Goal: Information Seeking & Learning: Learn about a topic

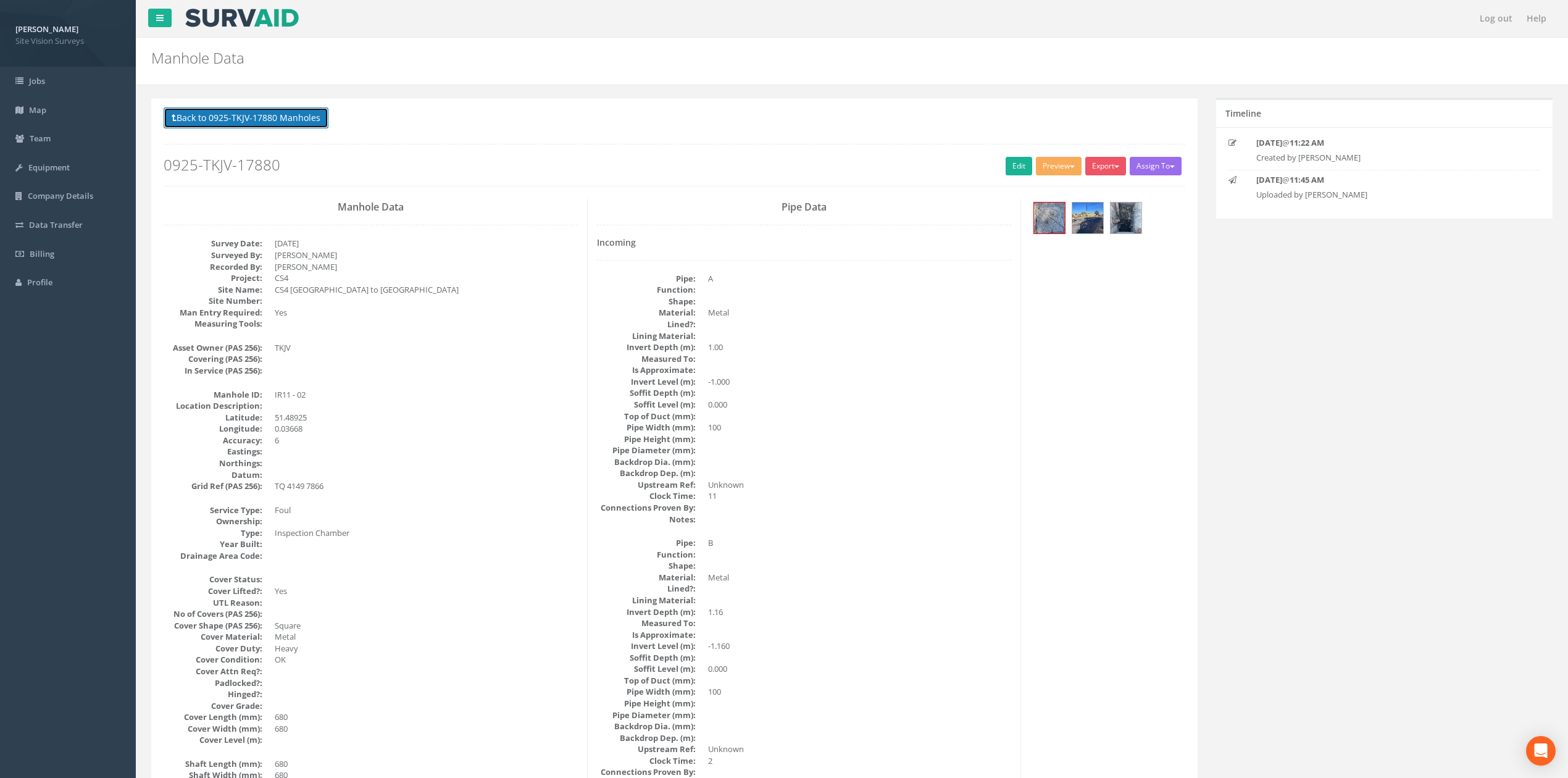
click at [289, 117] on button "Back to 0925-TKJV-17880 Manholes" at bounding box center [246, 118] width 165 height 21
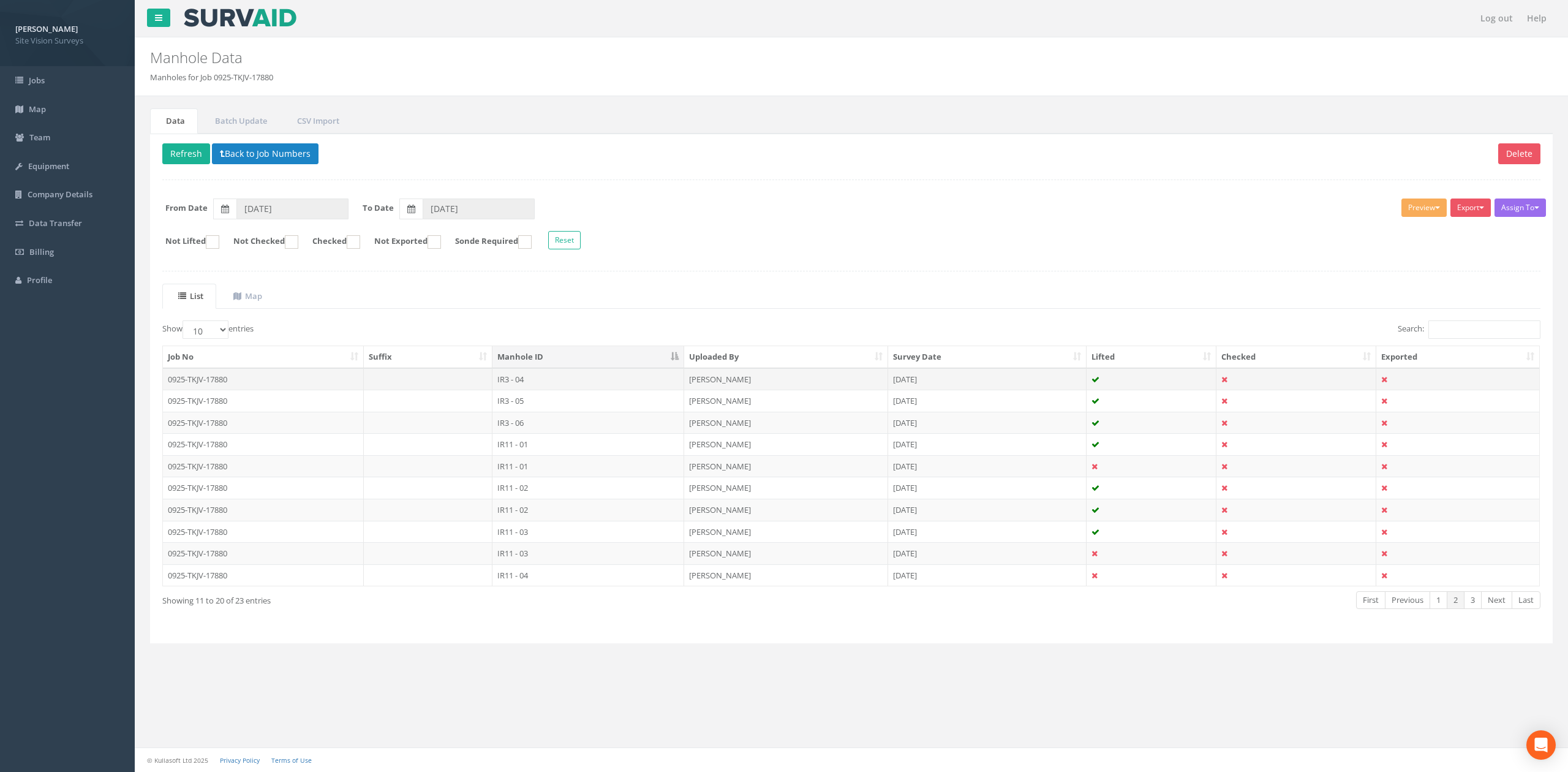
click at [566, 378] on td "IR3 - 04" at bounding box center [589, 379] width 192 height 22
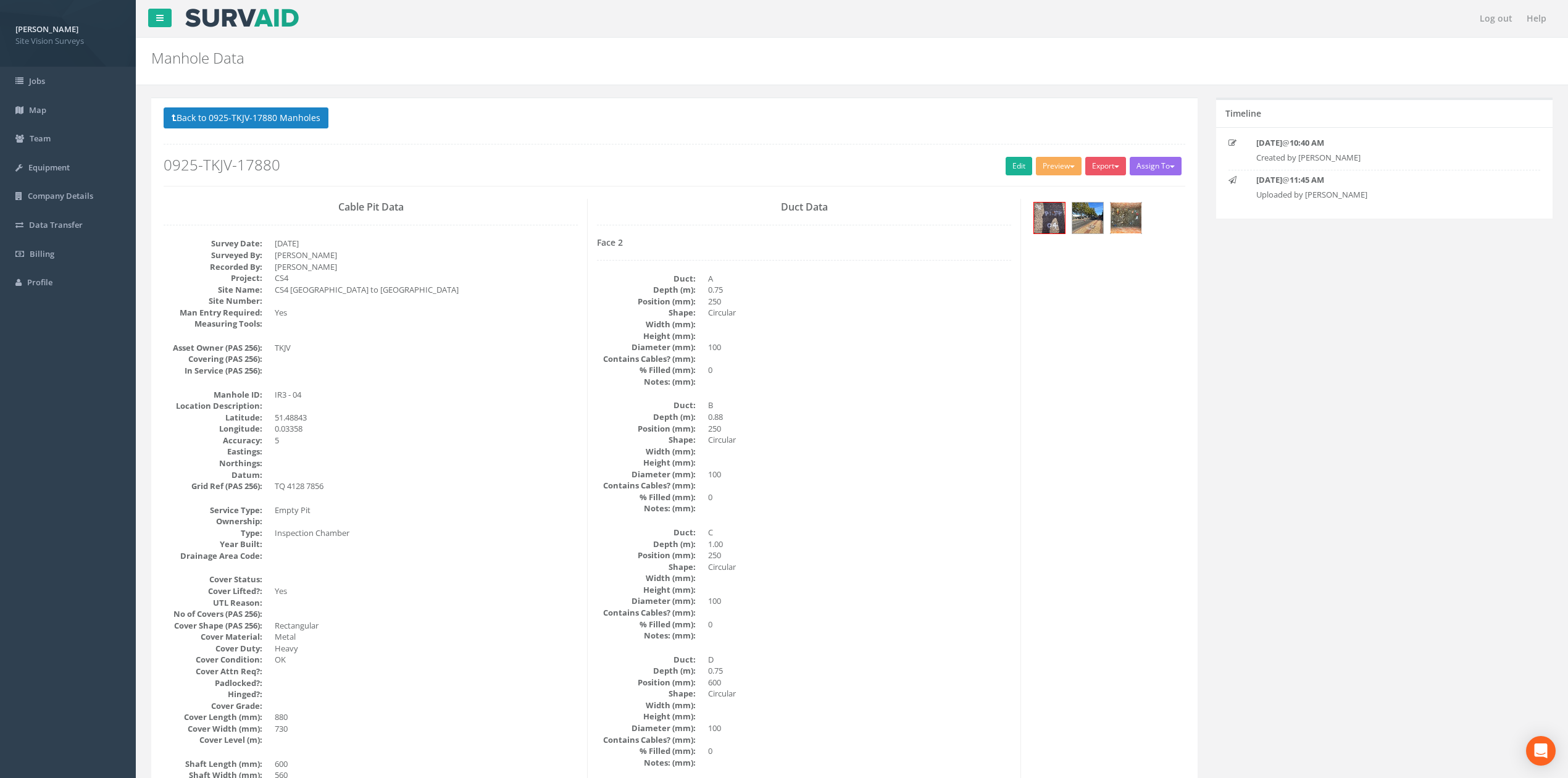
click at [1123, 211] on img at bounding box center [1126, 218] width 31 height 31
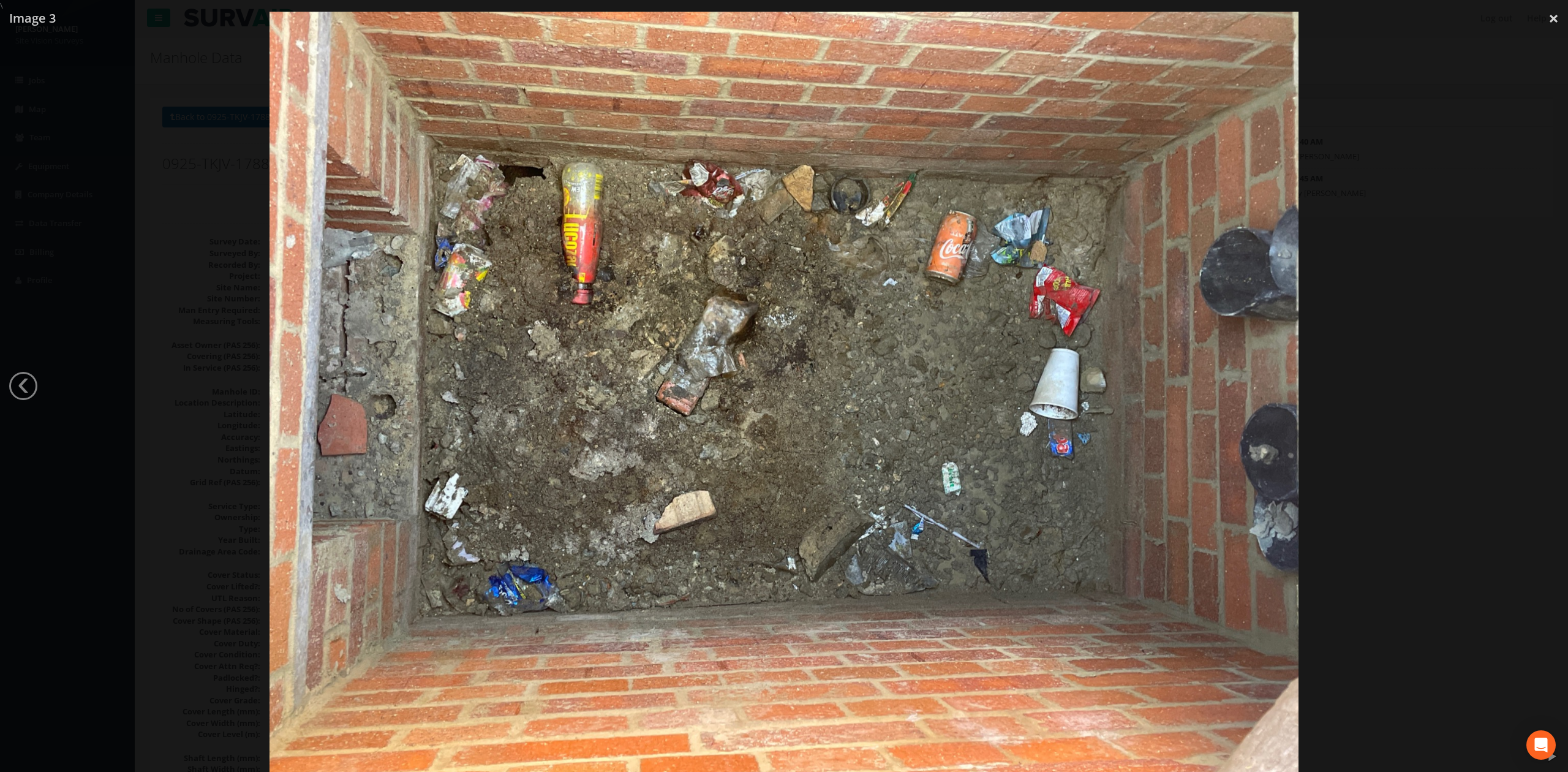
click at [1432, 420] on div at bounding box center [784, 397] width 1568 height 772
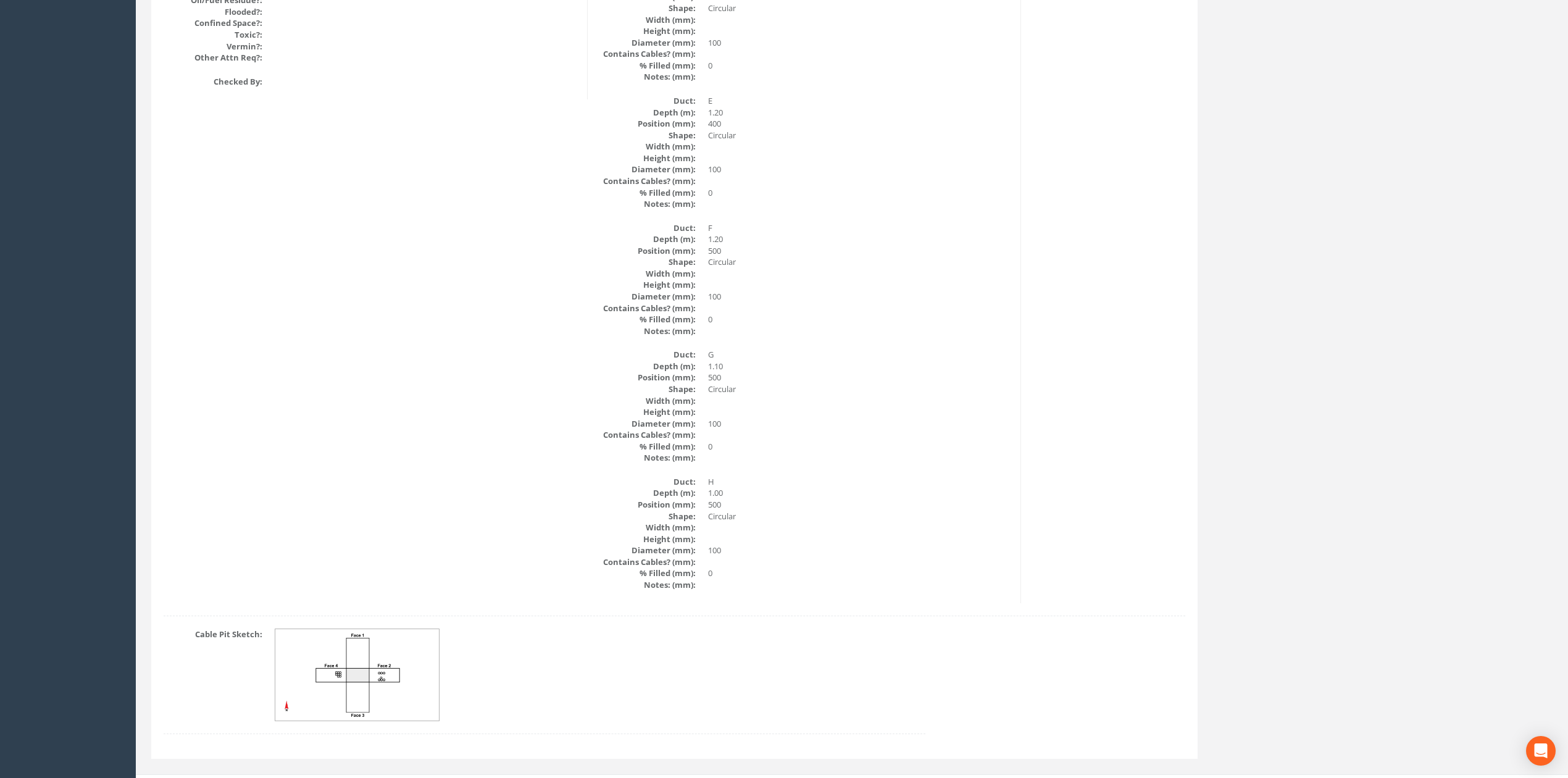
scroll to position [1632, 0]
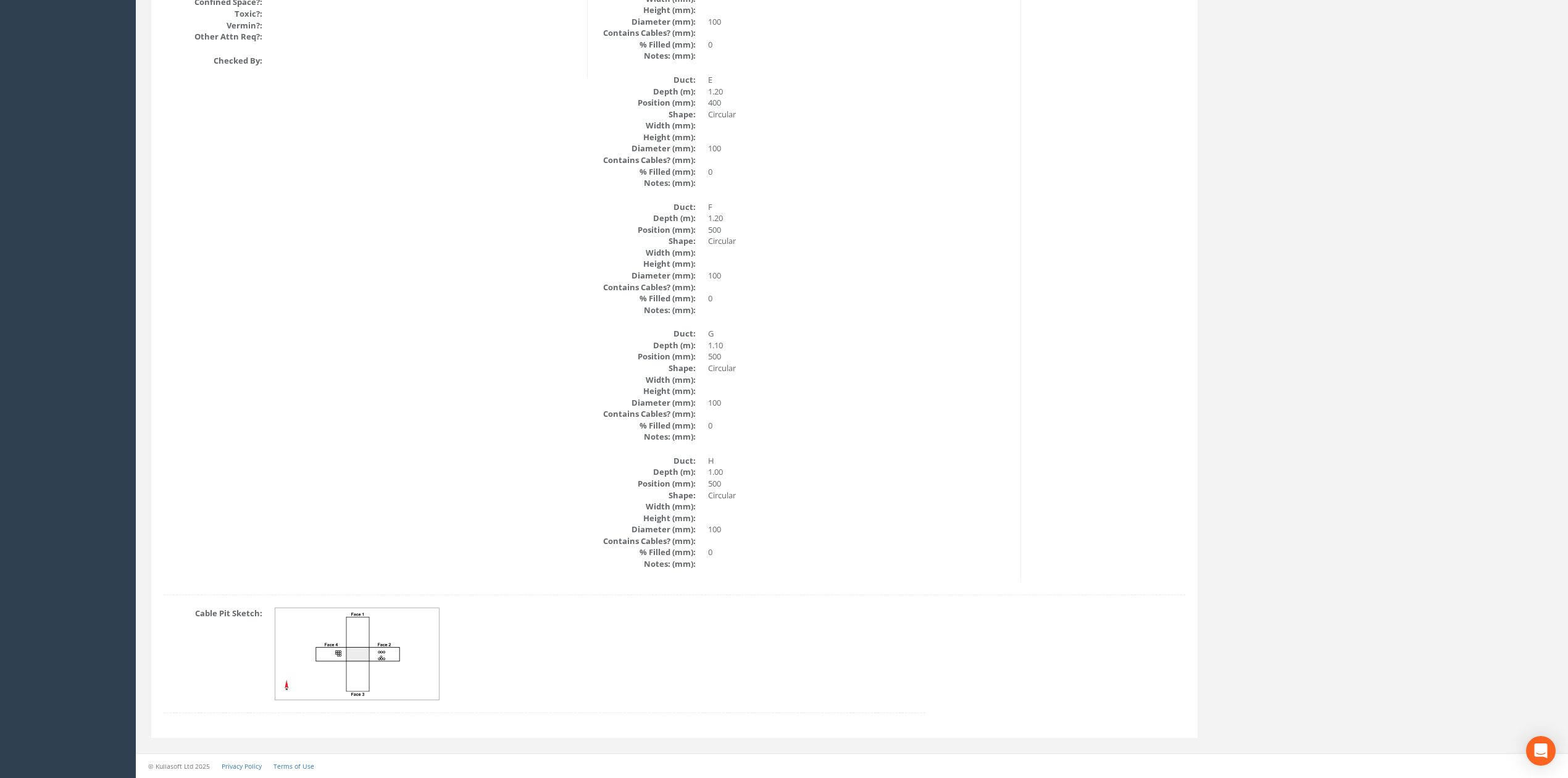
click at [329, 662] on img at bounding box center [357, 653] width 165 height 92
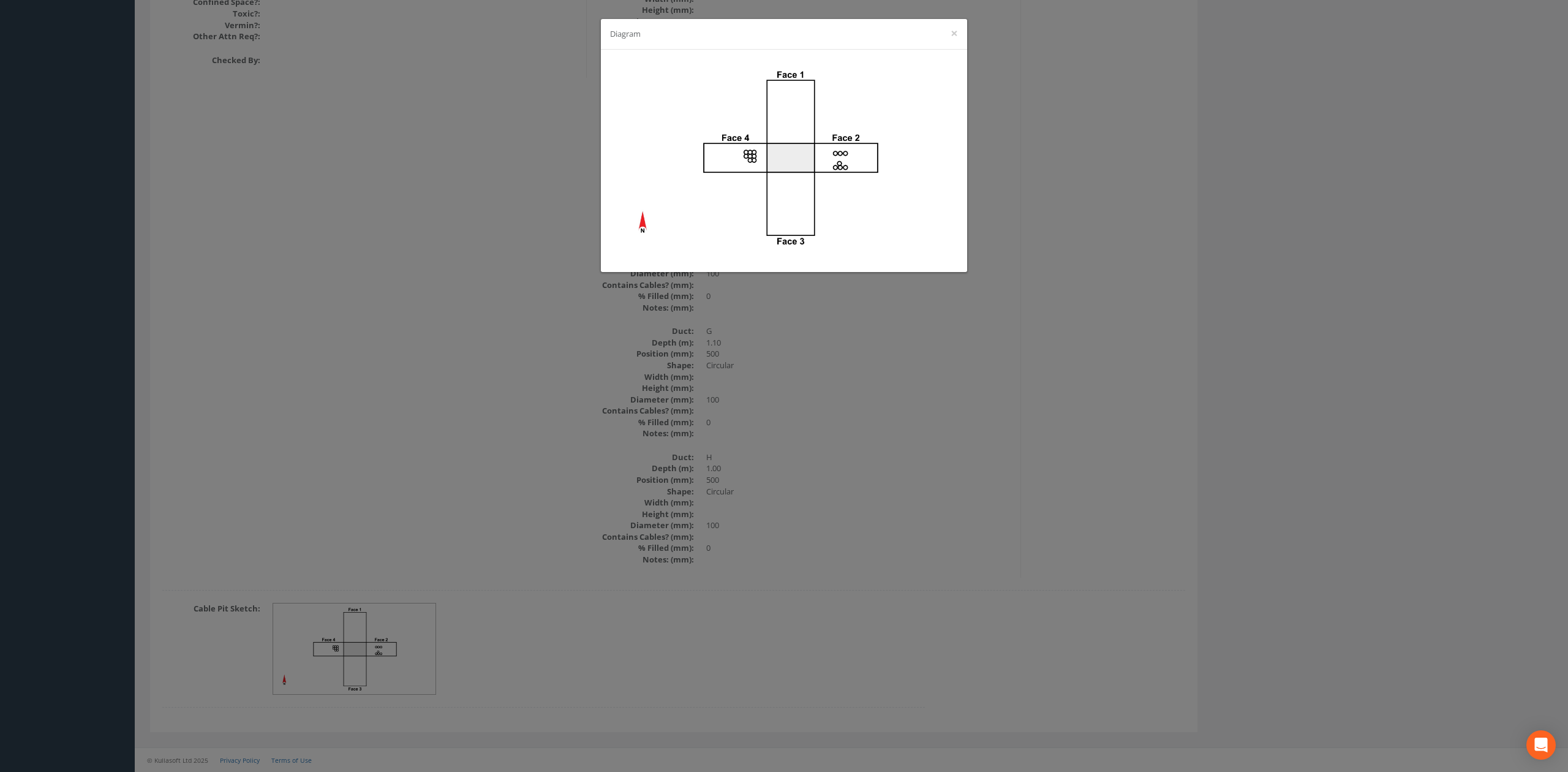
click at [782, 442] on div "Diagram ×" at bounding box center [784, 386] width 1568 height 772
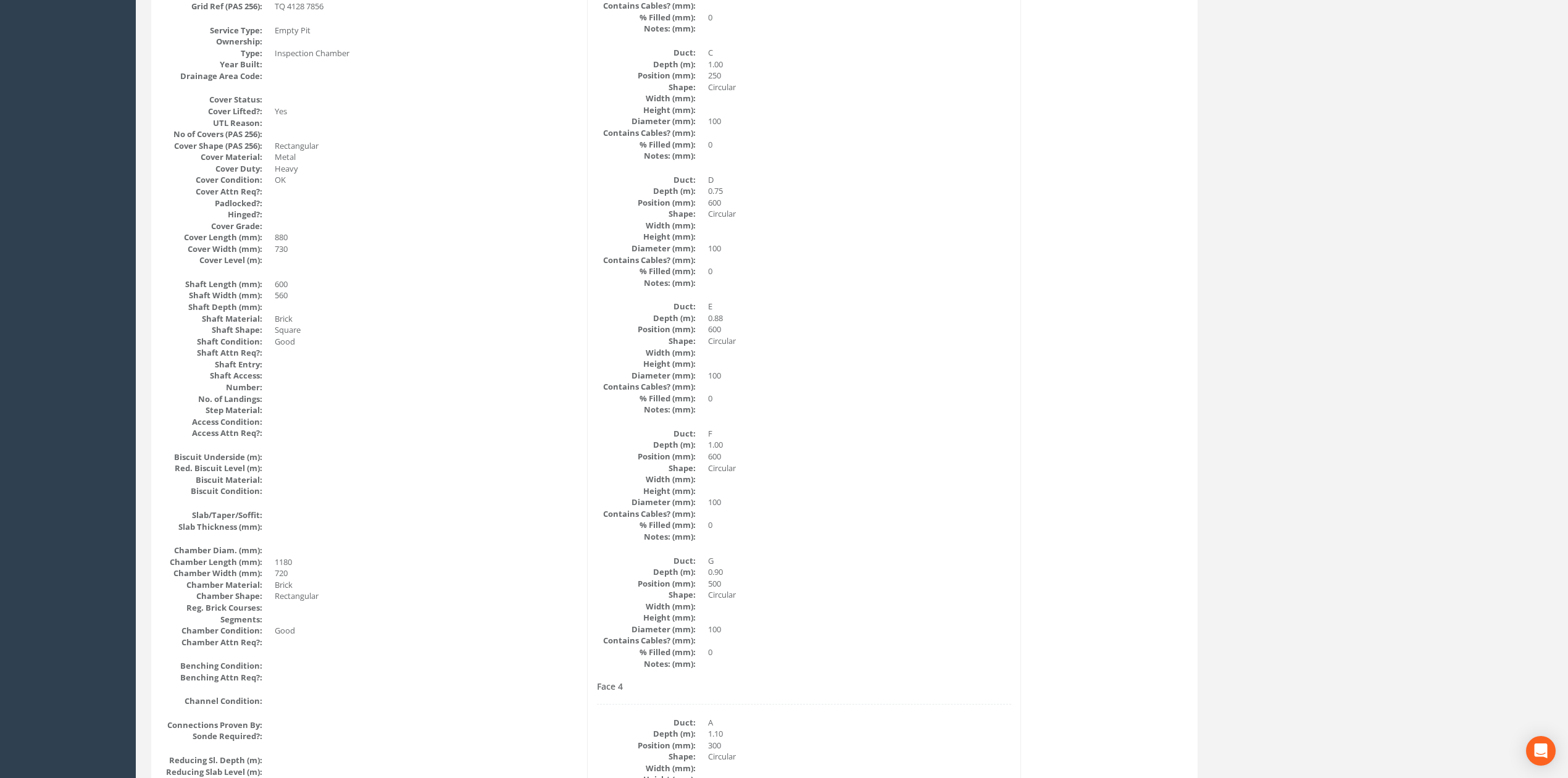
scroll to position [0, 0]
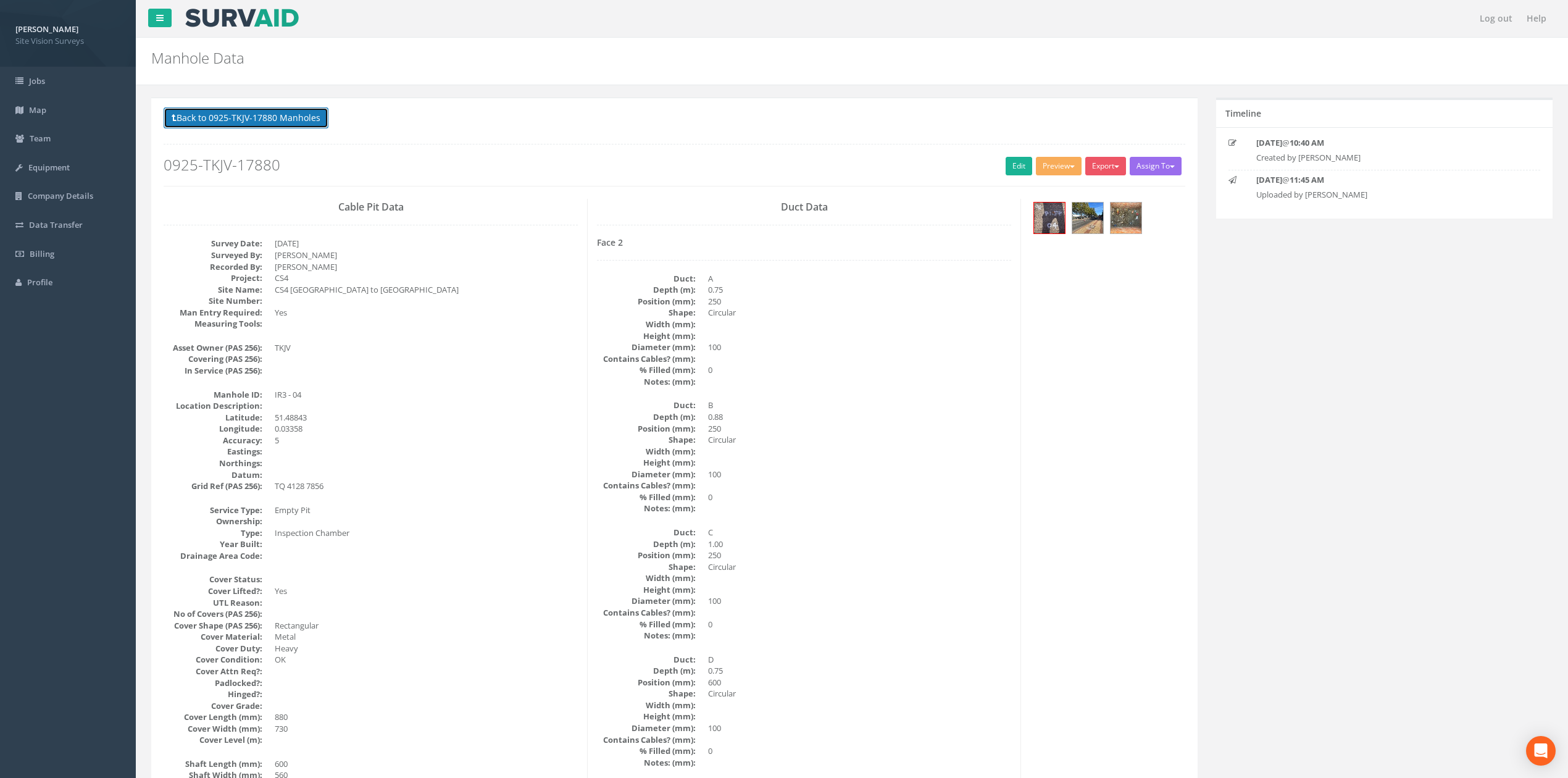
click at [295, 127] on button "Back to 0925-TKJV-17880 Manholes" at bounding box center [246, 118] width 165 height 21
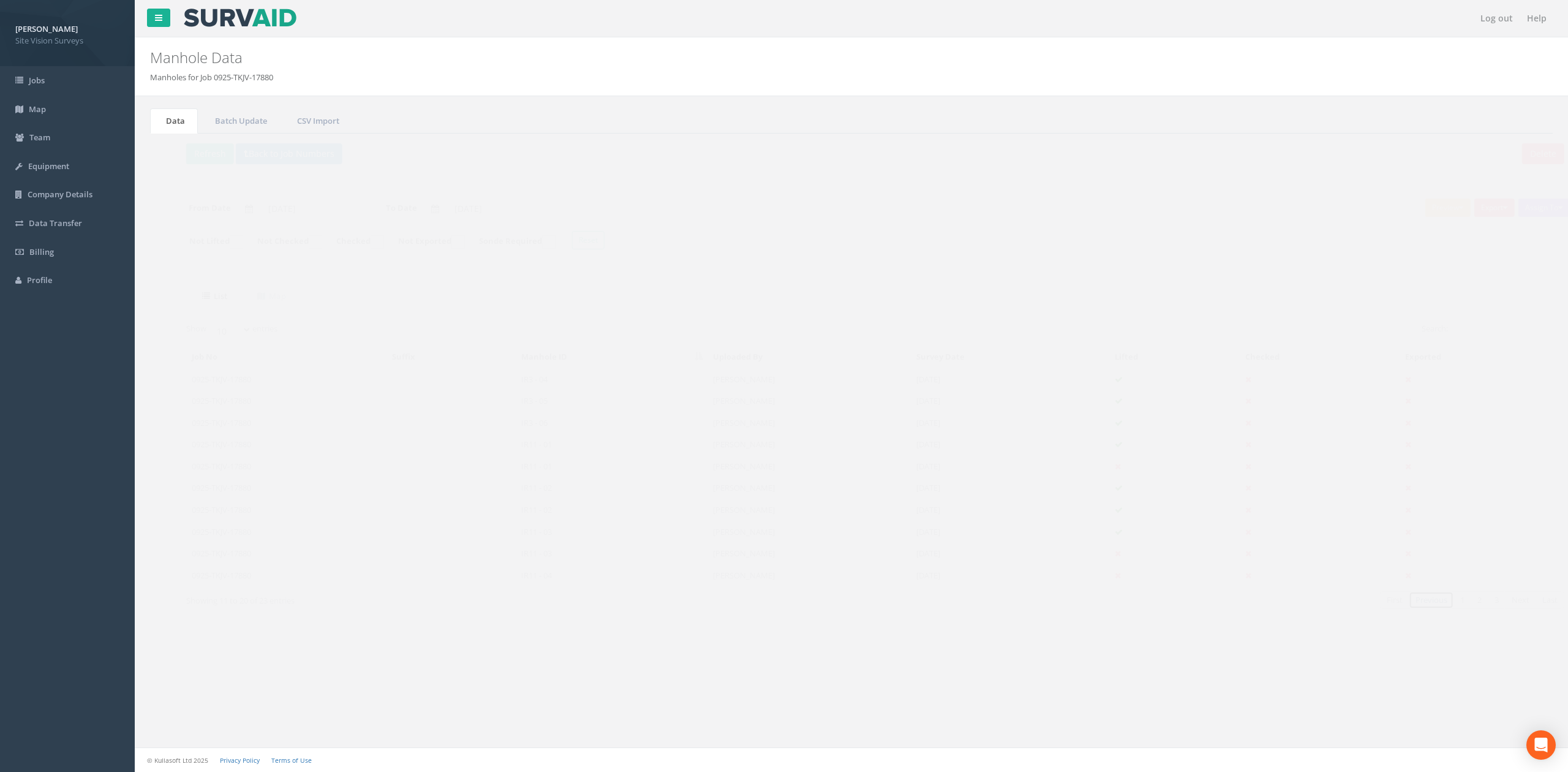
click at [1415, 606] on link "Previous" at bounding box center [1407, 600] width 45 height 18
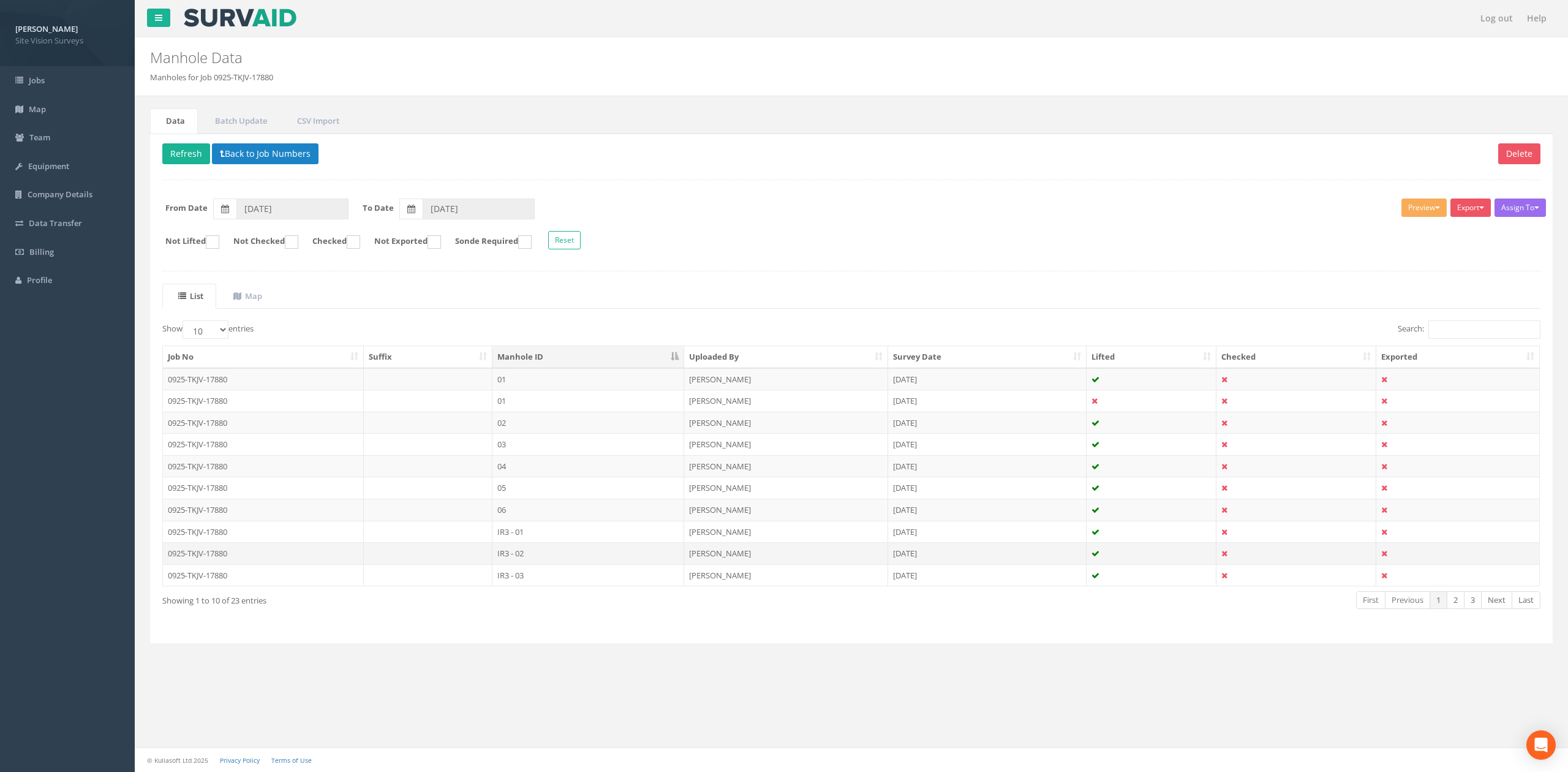
click at [569, 556] on td "IR3 - 02" at bounding box center [589, 553] width 192 height 22
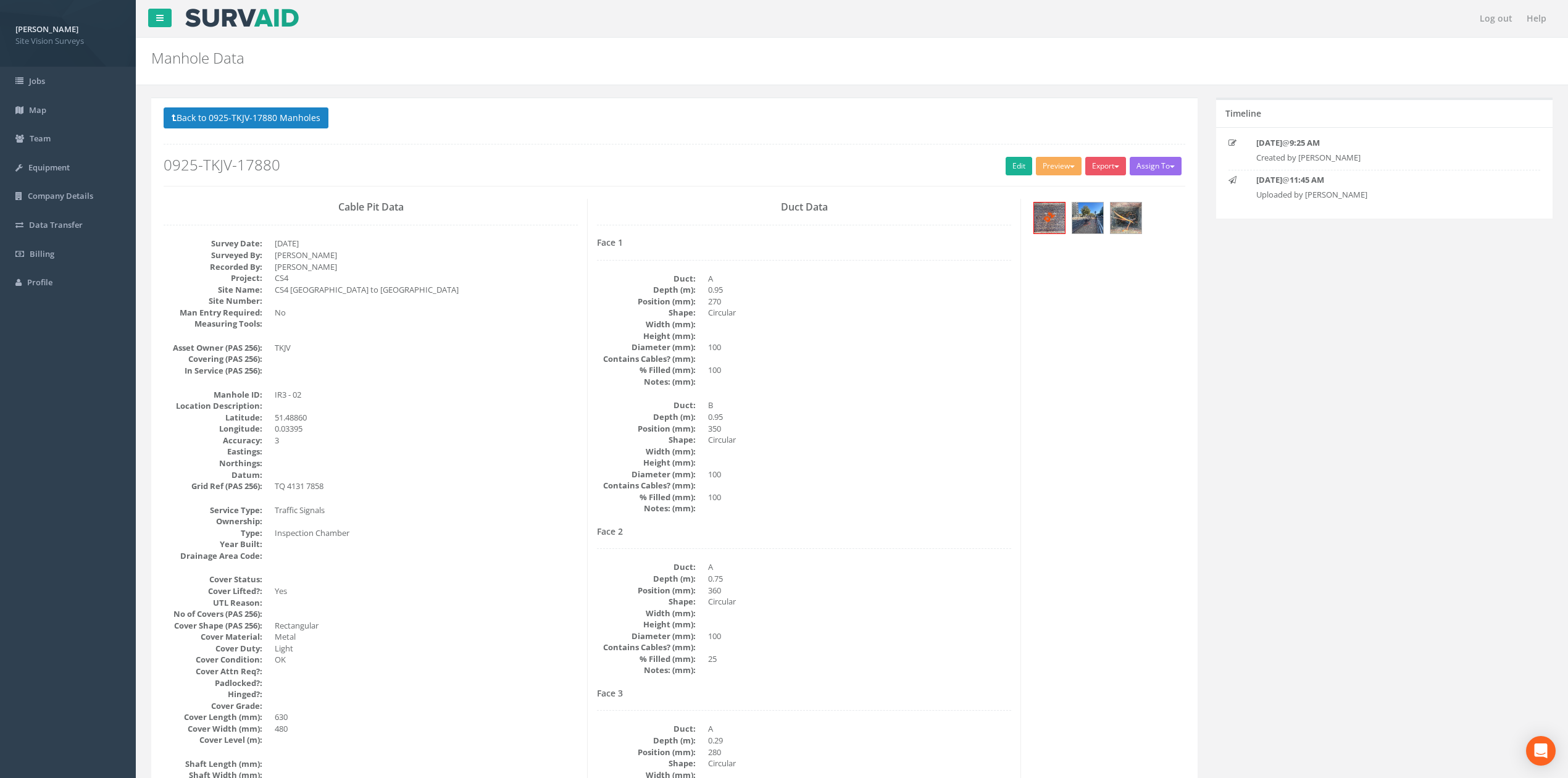
click at [230, 144] on div at bounding box center [674, 144] width 1022 height 1
click at [231, 123] on button "Back to 0925-TKJV-17880 Manholes" at bounding box center [246, 118] width 165 height 21
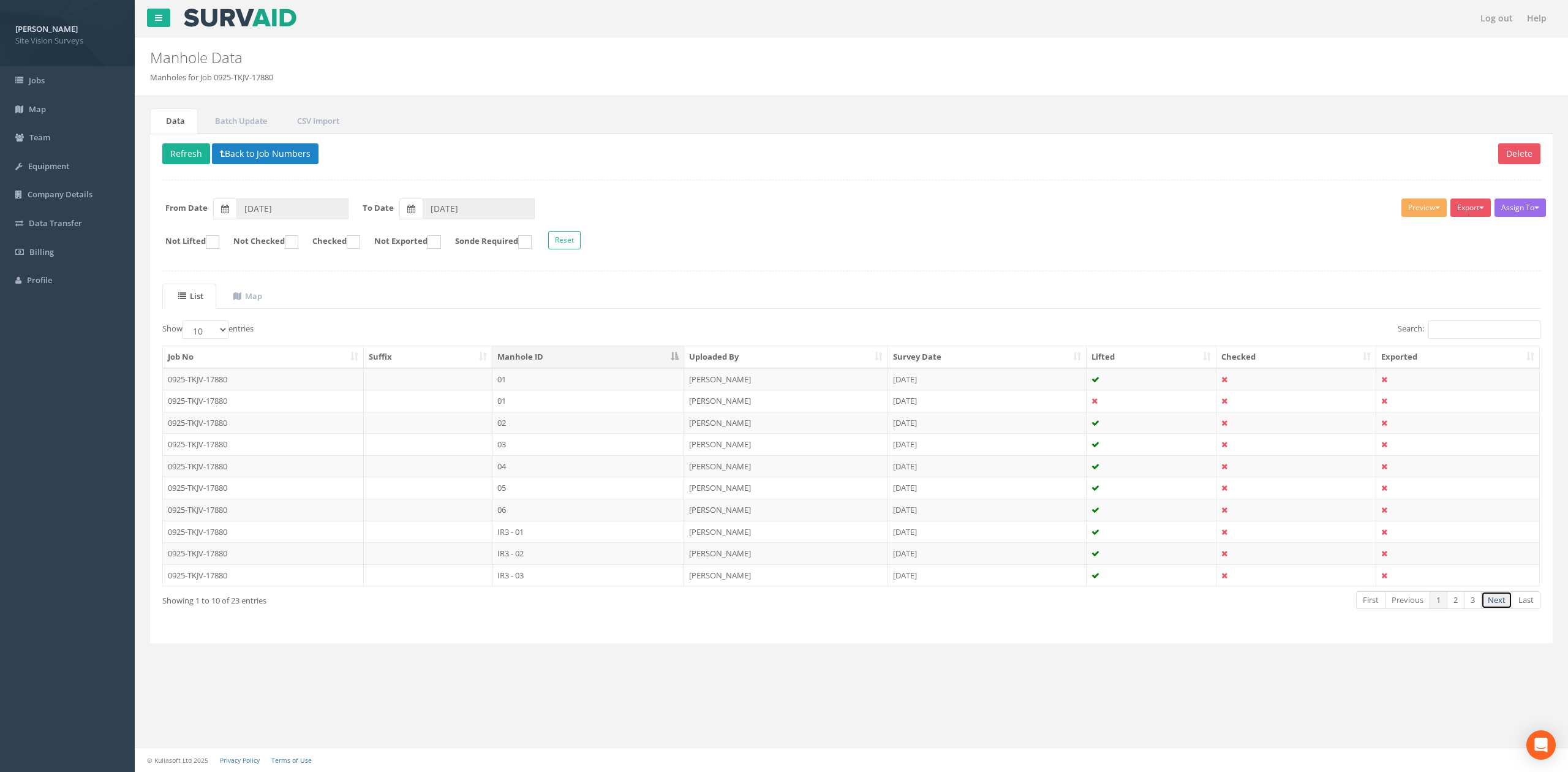
click at [1505, 609] on link "Next" at bounding box center [1496, 600] width 31 height 18
click at [532, 425] on td "IR3 - 06" at bounding box center [589, 422] width 192 height 22
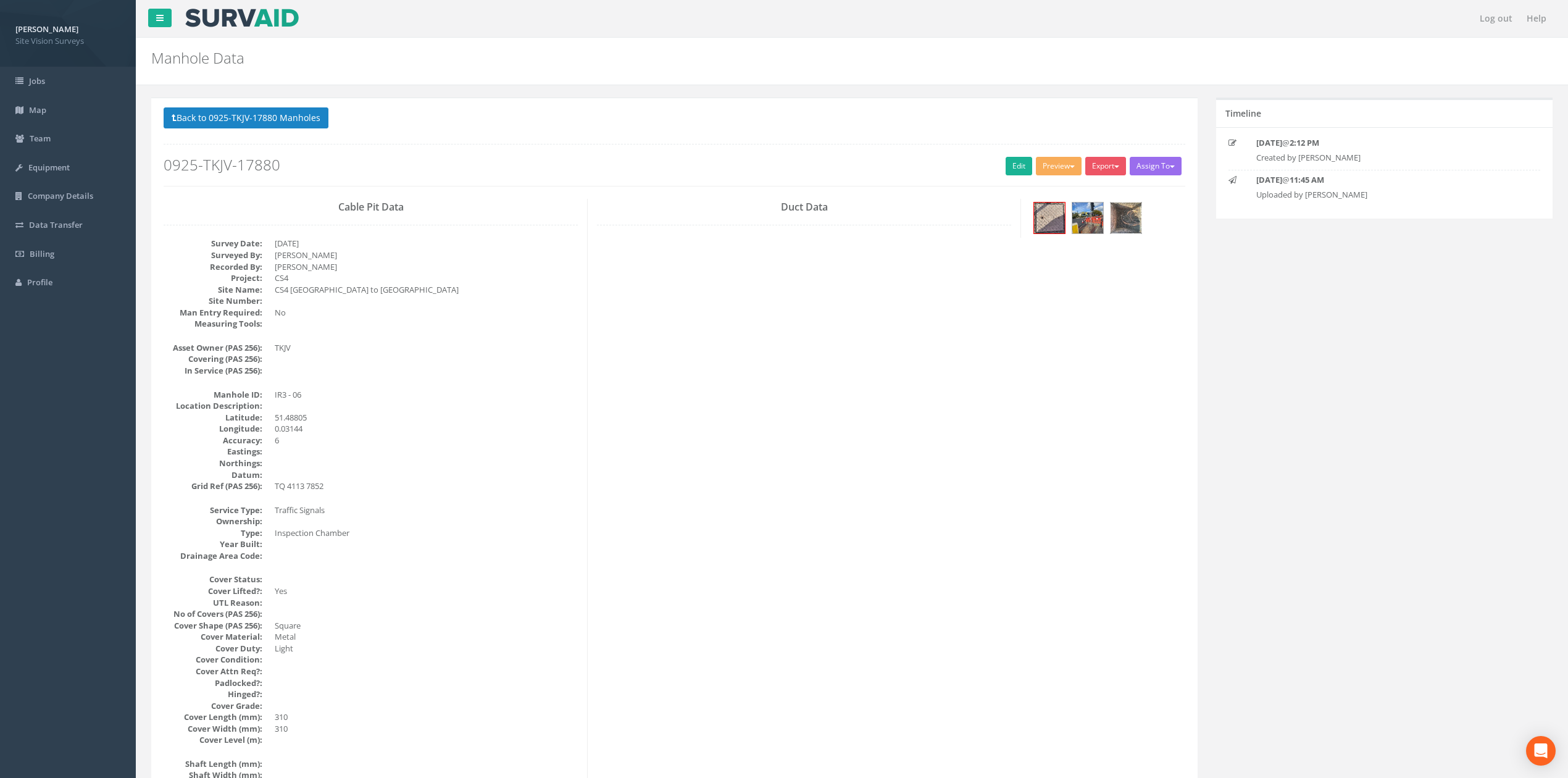
click at [1131, 218] on img at bounding box center [1126, 218] width 31 height 31
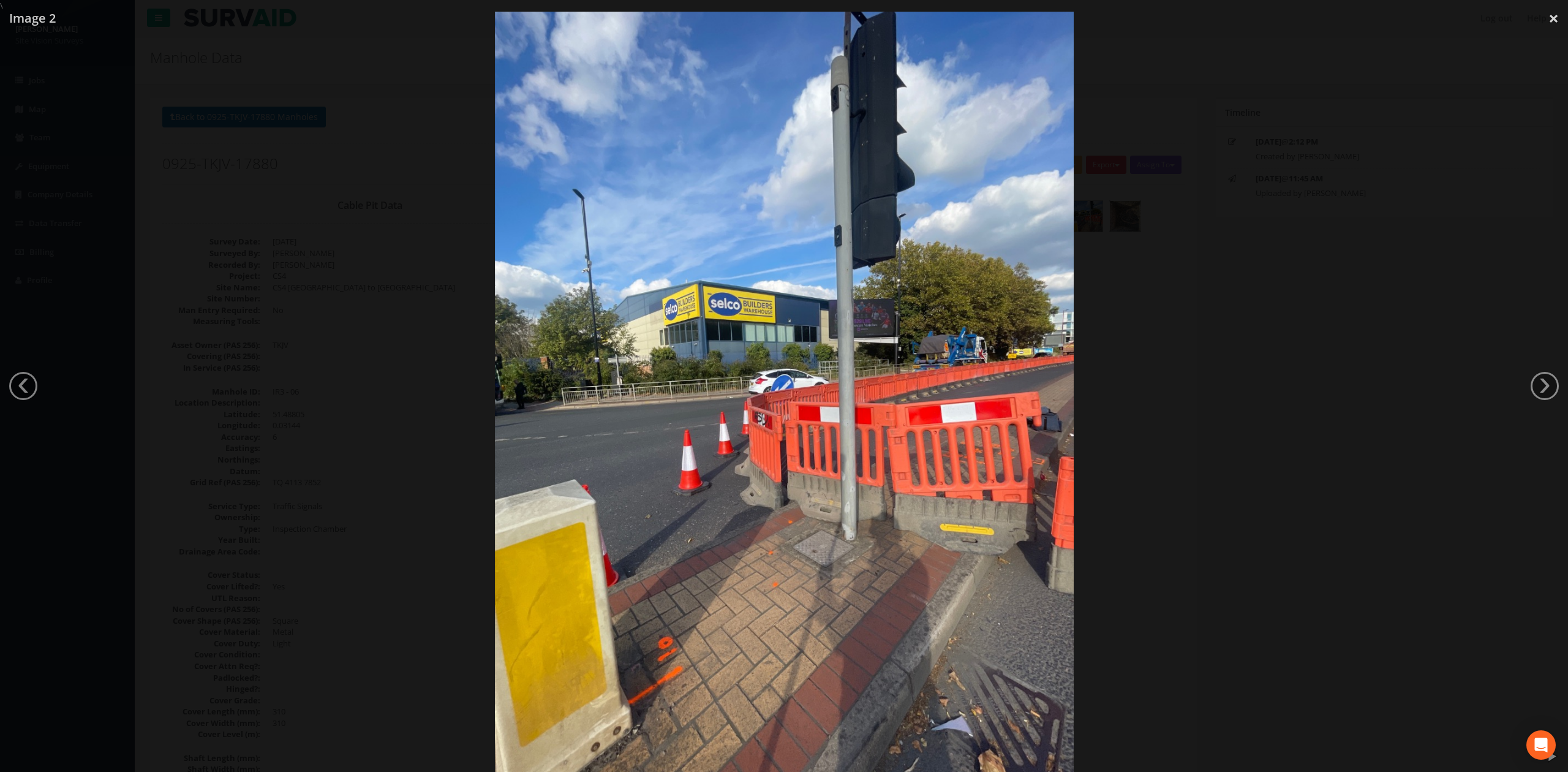
click at [1059, 245] on img at bounding box center [784, 397] width 579 height 772
click at [1109, 239] on div at bounding box center [784, 397] width 1568 height 772
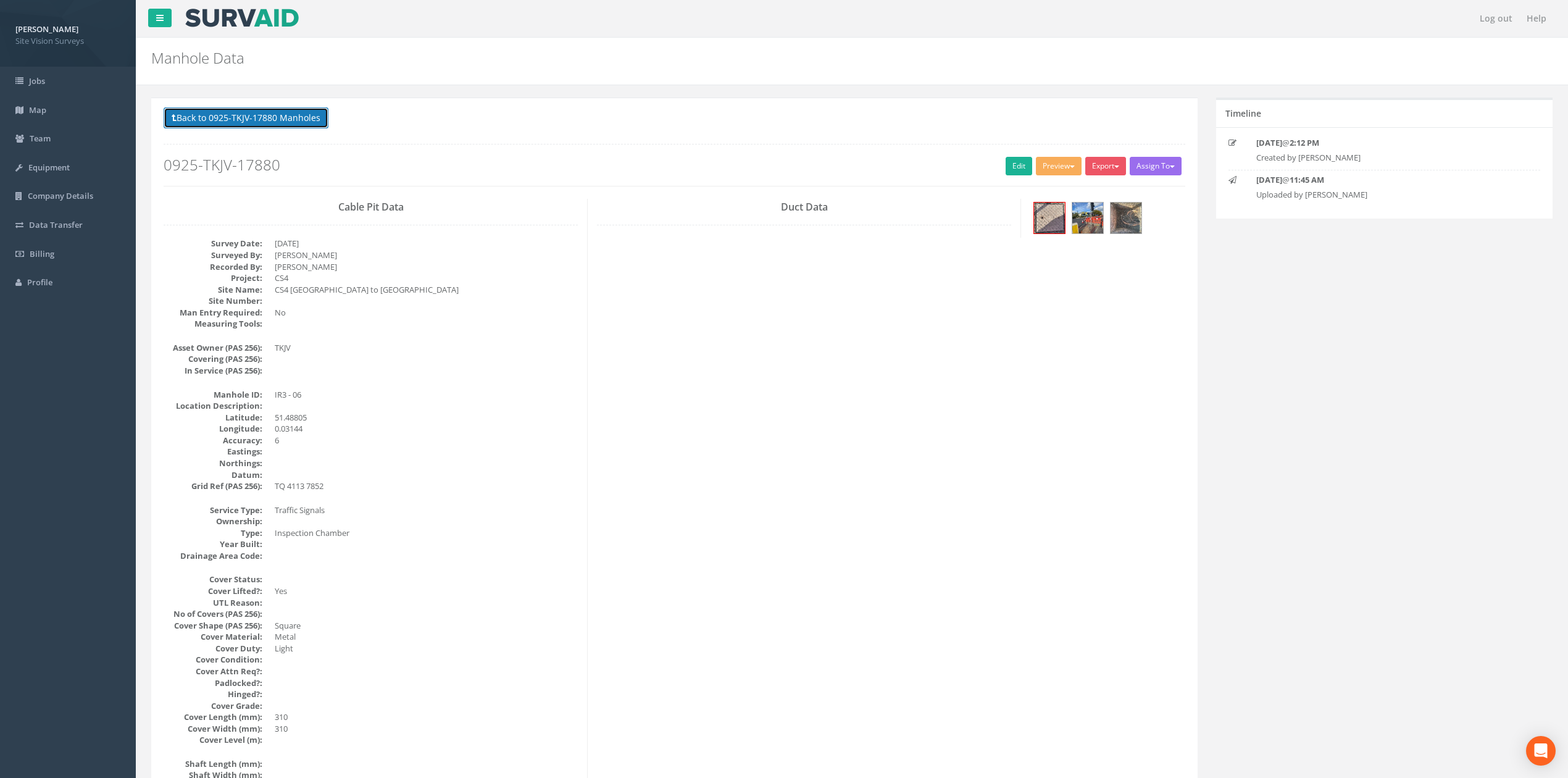
click at [211, 112] on button "Back to 0925-TKJV-17880 Manholes" at bounding box center [246, 118] width 165 height 21
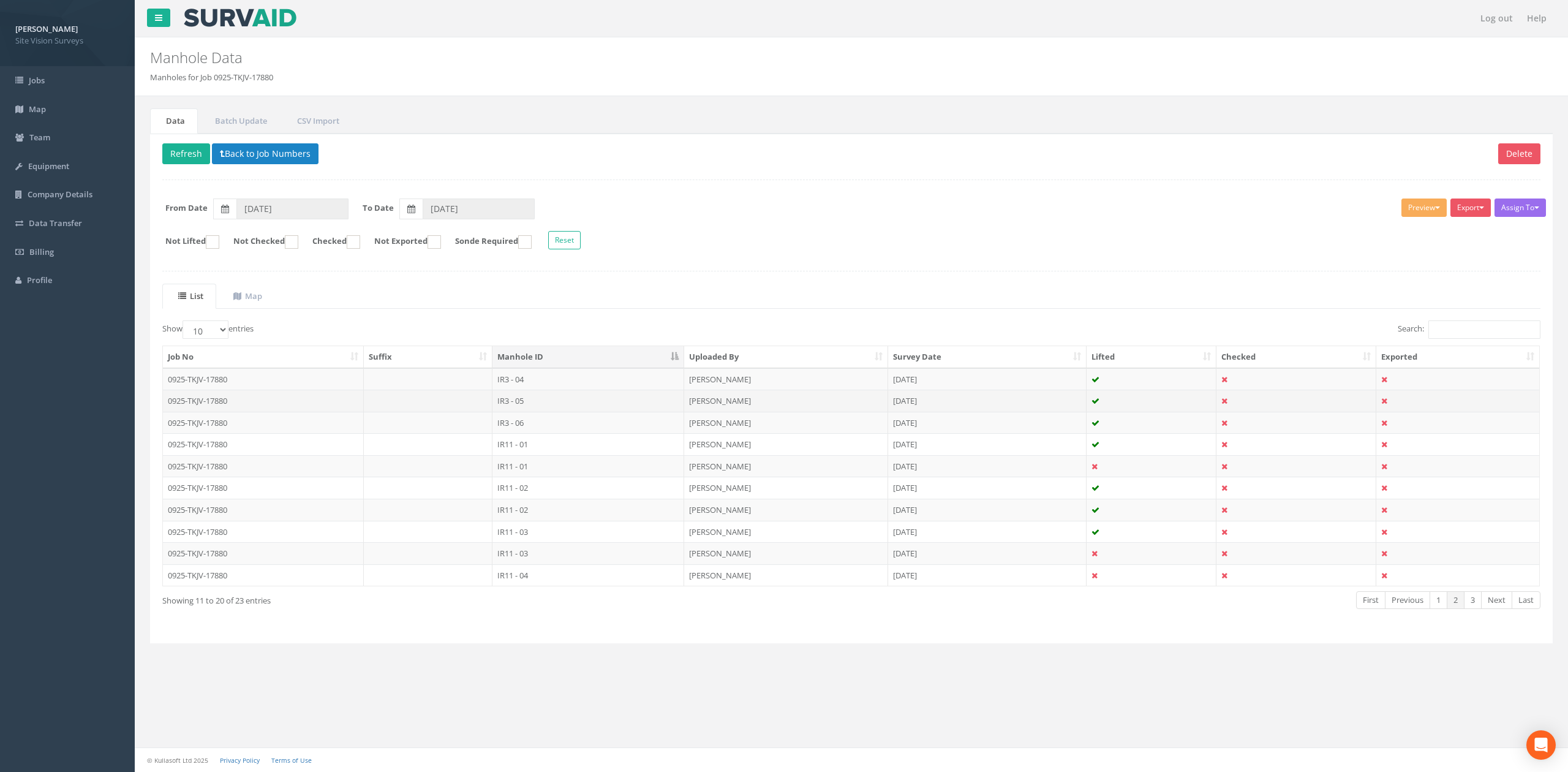
click at [537, 400] on td "IR3 - 05" at bounding box center [589, 401] width 192 height 22
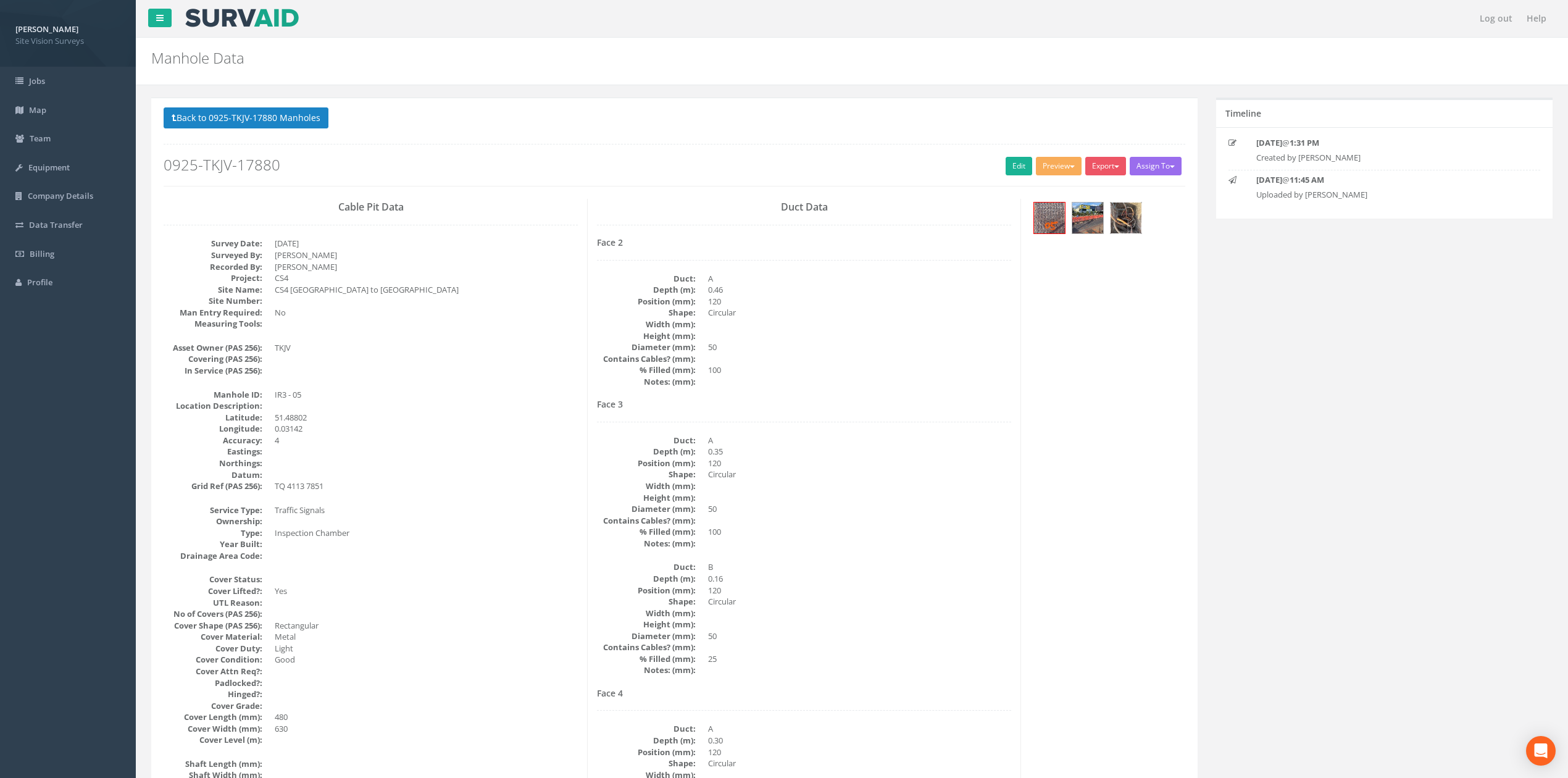
click at [1138, 211] on img at bounding box center [1126, 218] width 31 height 31
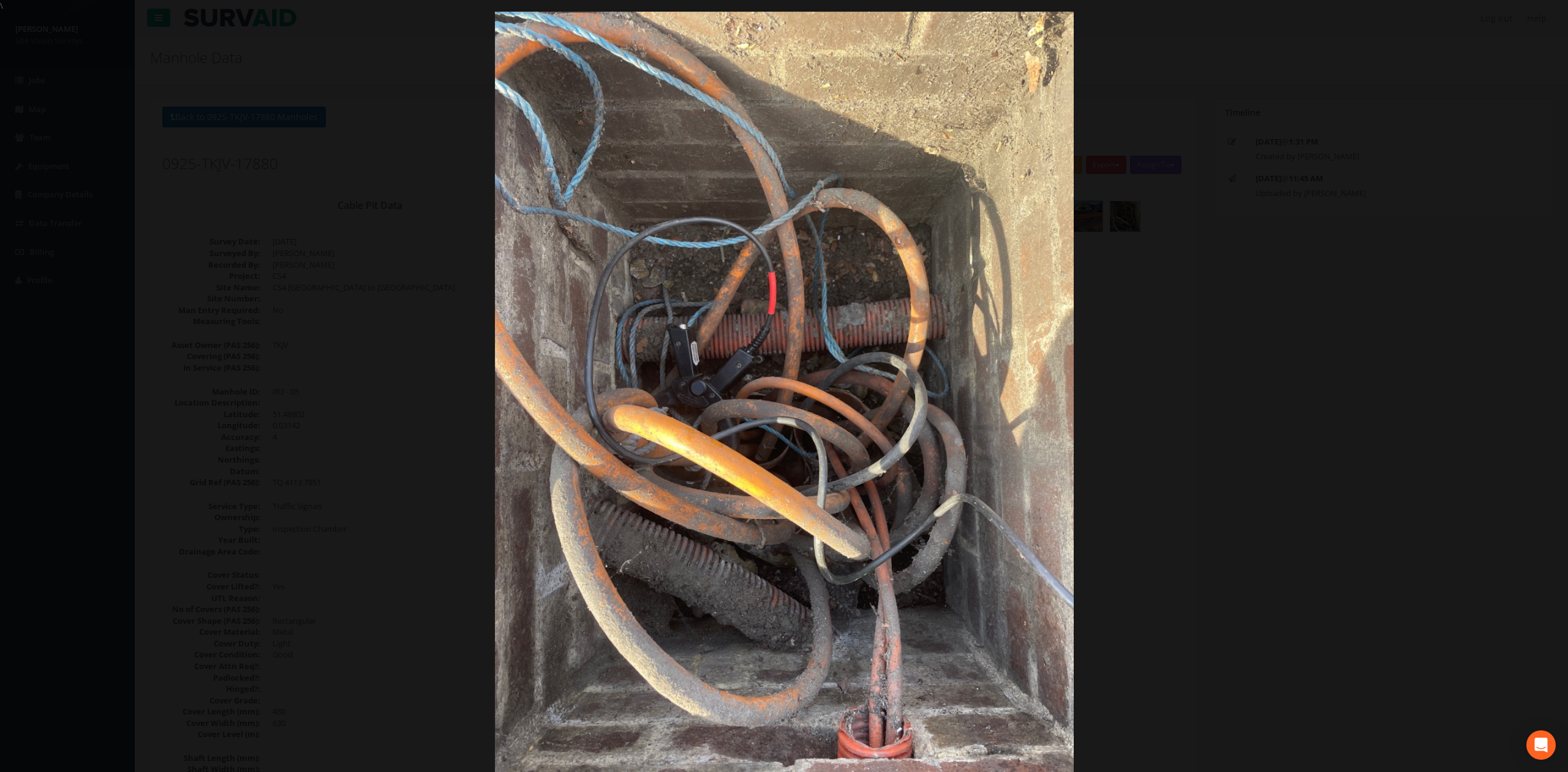
click at [1173, 282] on div at bounding box center [784, 397] width 1568 height 772
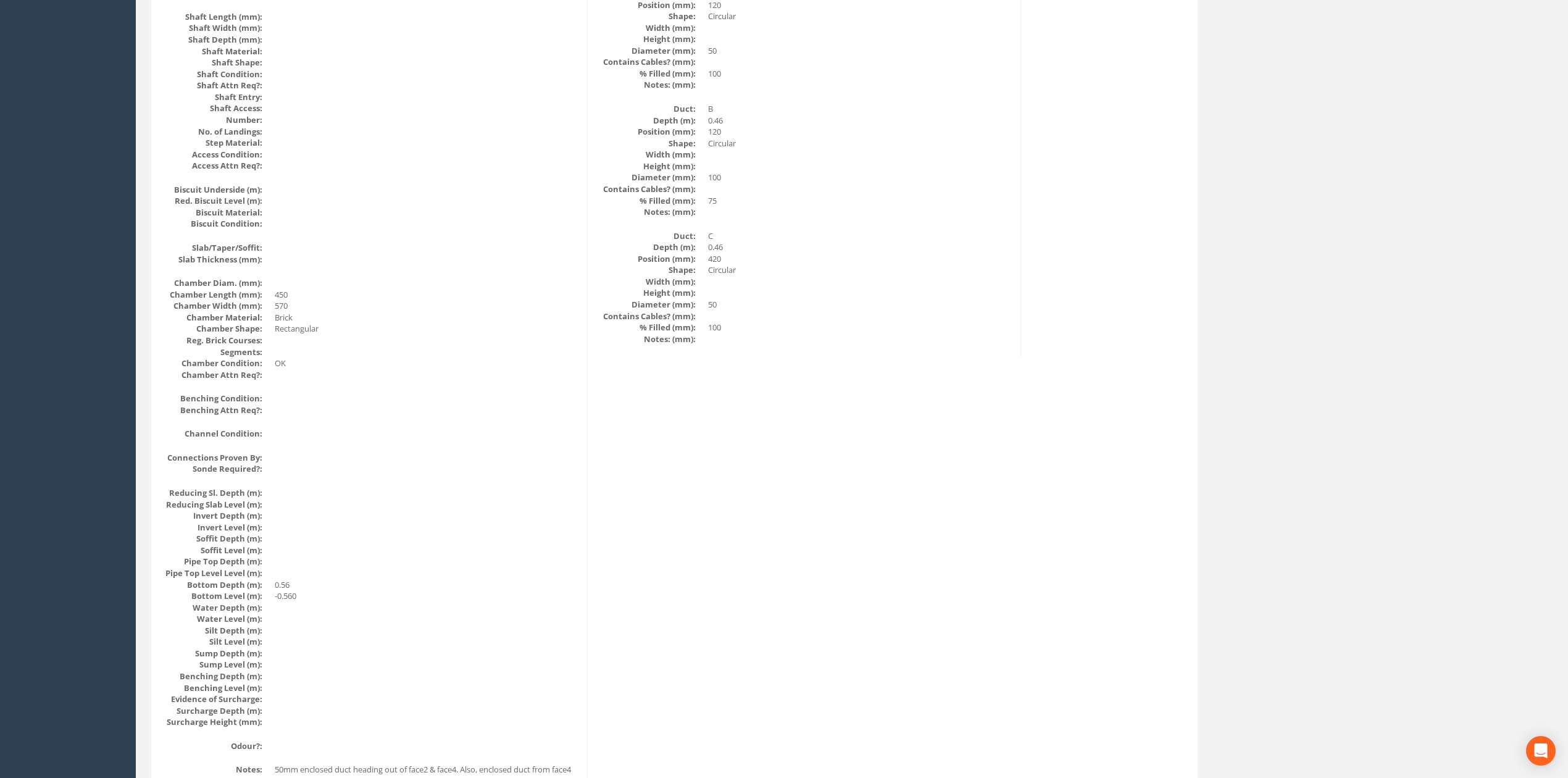
scroll to position [658, 0]
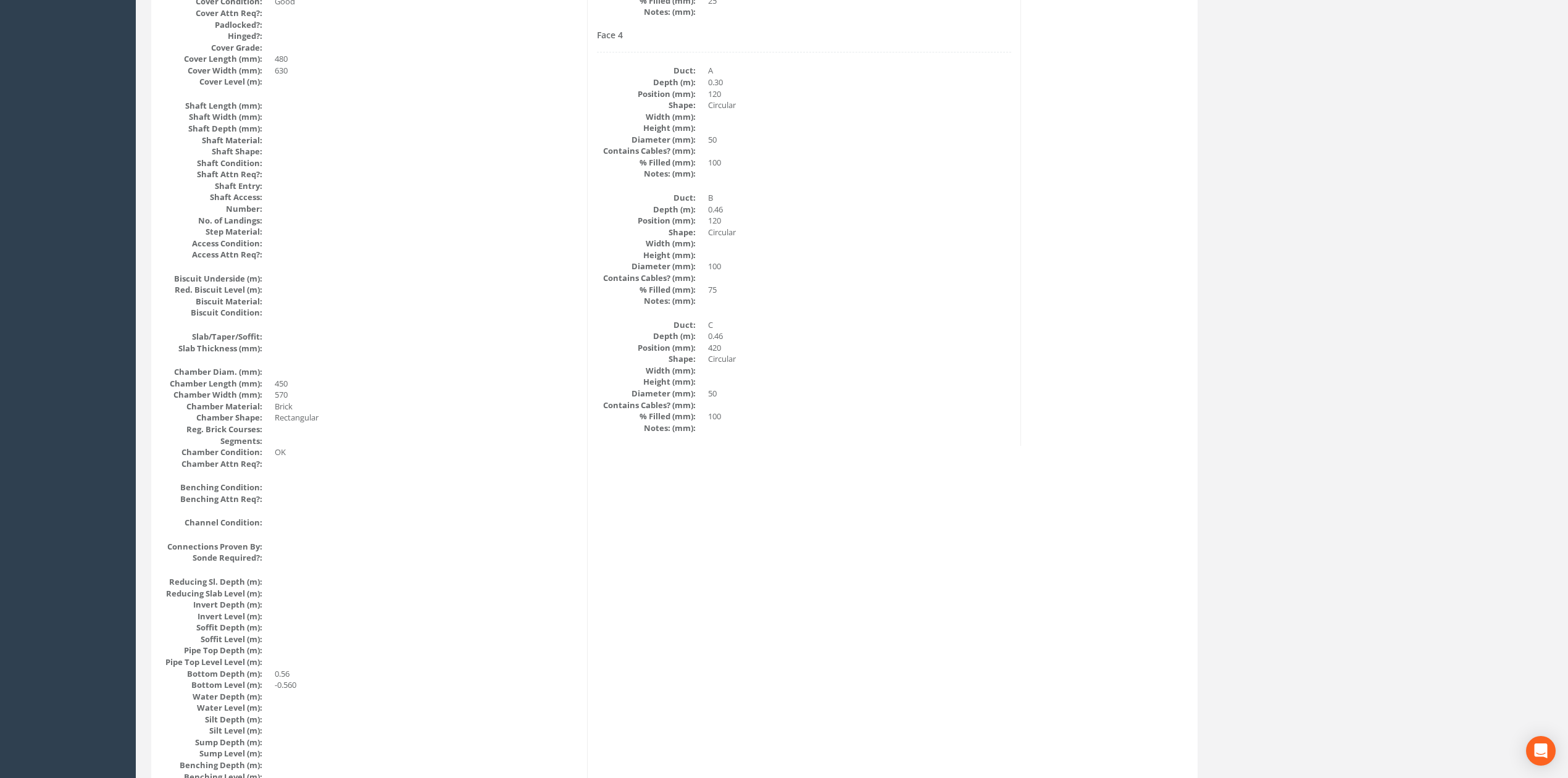
click at [555, 386] on dd "450" at bounding box center [426, 383] width 303 height 12
